Goal: Task Accomplishment & Management: Use online tool/utility

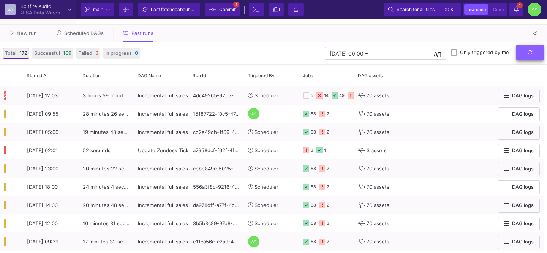
click at [519, 56] on button "submit" at bounding box center [530, 52] width 28 height 16
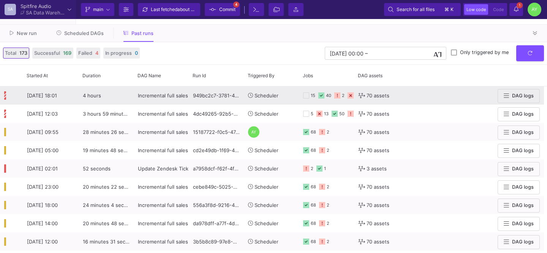
click at [261, 100] on span "Scheduler" at bounding box center [263, 96] width 30 height 18
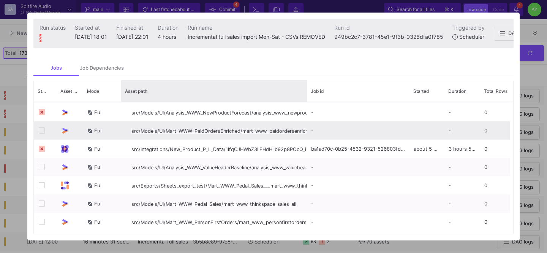
drag, startPoint x: 215, startPoint y: 98, endPoint x: 232, endPoint y: 131, distance: 37.5
click at [232, 131] on div "Status Asset Type Mode" at bounding box center [273, 156] width 479 height 153
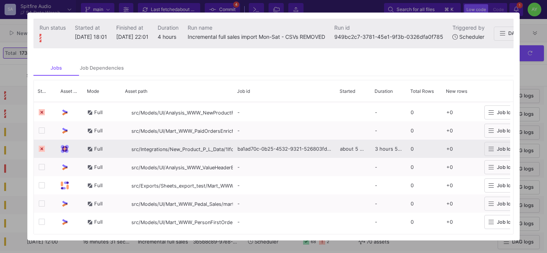
click at [320, 153] on div "ba1ad70c-0b25-4532-9321-526803fd6917" at bounding box center [284, 148] width 103 height 18
click at [497, 155] on button "Job logs" at bounding box center [502, 149] width 36 height 14
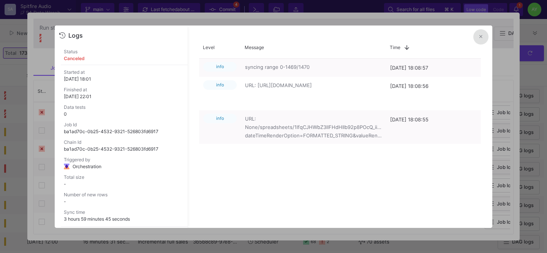
click at [477, 35] on button at bounding box center [480, 36] width 15 height 15
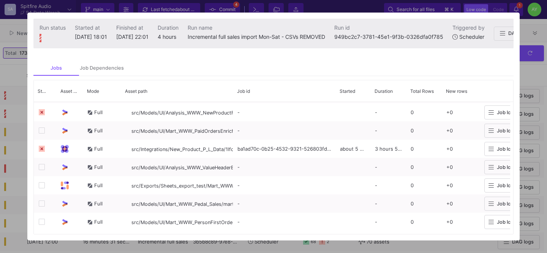
click at [529, 72] on div at bounding box center [273, 126] width 547 height 253
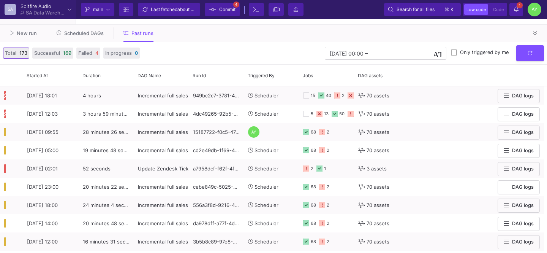
click at [96, 39] on div "New run Scheduled DAGs Past runs" at bounding box center [273, 33] width 547 height 17
click at [90, 35] on span "Scheduled DAGs" at bounding box center [83, 33] width 39 height 6
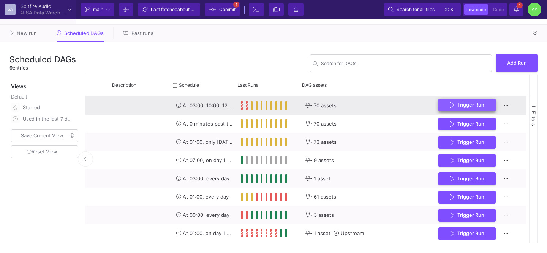
click at [464, 109] on button "Trigger Run" at bounding box center [466, 104] width 57 height 13
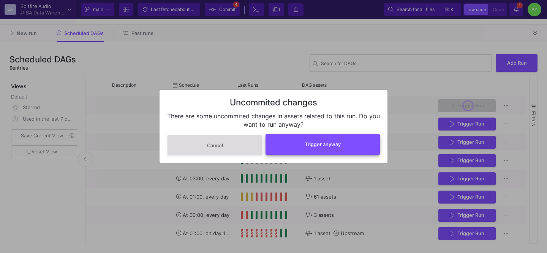
click at [349, 141] on button "Trigger anyway" at bounding box center [322, 144] width 114 height 21
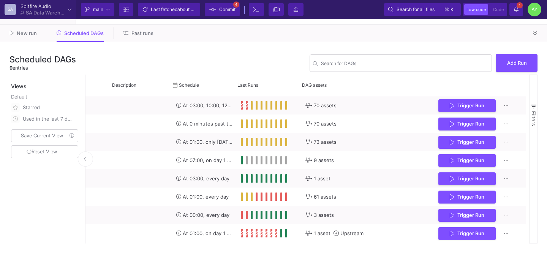
click at [144, 32] on span "Past runs" at bounding box center [142, 33] width 22 height 6
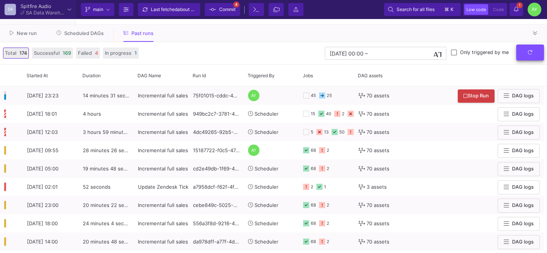
click at [529, 57] on button "submit" at bounding box center [530, 52] width 28 height 16
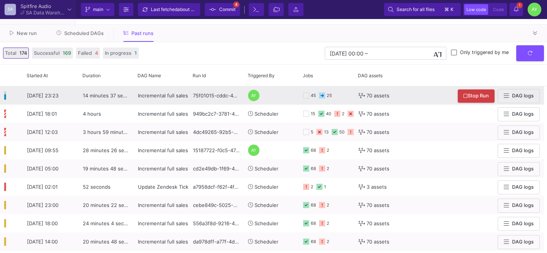
click at [212, 98] on div "75f01015-cddc-4db9-a978-c1a0cbb8c392" at bounding box center [216, 95] width 55 height 18
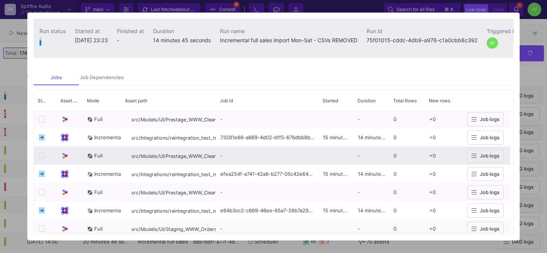
scroll to position [117, 0]
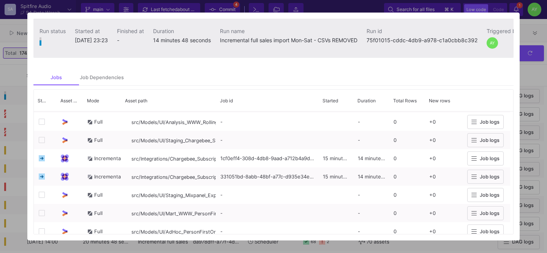
click at [535, 81] on div at bounding box center [273, 126] width 547 height 253
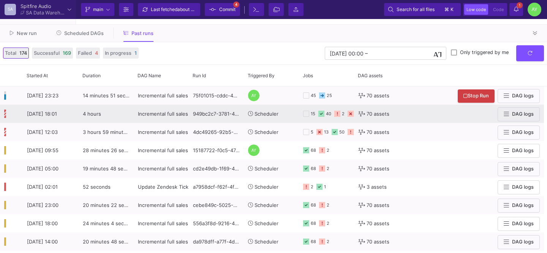
click at [273, 111] on span "Scheduler" at bounding box center [266, 114] width 24 height 6
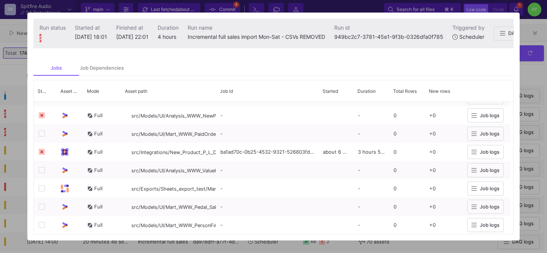
click at [24, 70] on div at bounding box center [273, 126] width 547 height 253
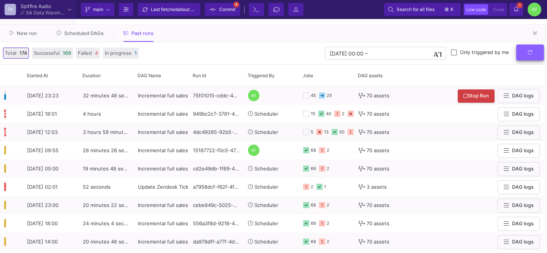
click at [541, 54] on button "submit" at bounding box center [530, 52] width 28 height 16
click at [529, 58] on button "submit" at bounding box center [530, 52] width 28 height 16
